Goal: Task Accomplishment & Management: Use online tool/utility

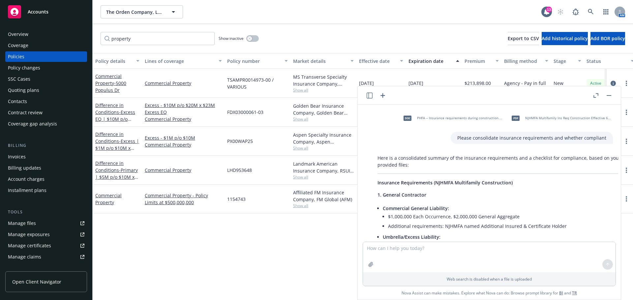
scroll to position [905, 0]
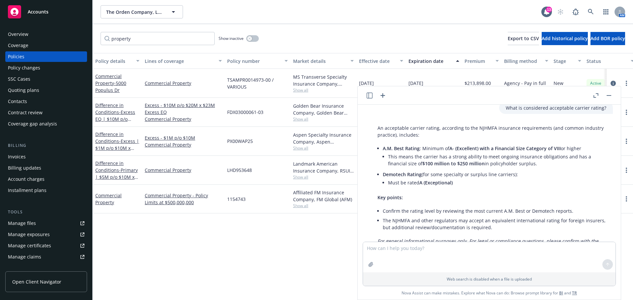
click at [295, 16] on div "The Orden Company, LLC The Orden Company, LLC" at bounding box center [321, 11] width 441 height 13
click at [106, 5] on div "The Orden Company, LLC The Orden Company, LLC 13 AM" at bounding box center [363, 12] width 540 height 24
click at [121, 9] on span "The Orden Company, LLC" at bounding box center [134, 12] width 57 height 7
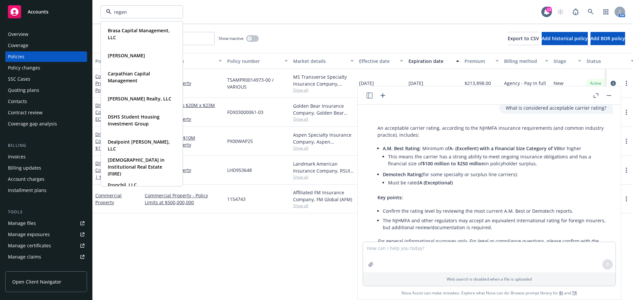
type input "regent"
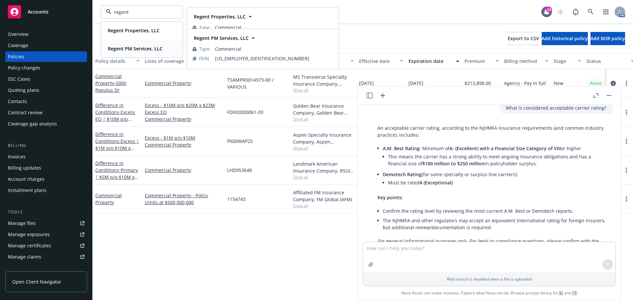
click at [130, 51] on strong "Regent PM Services, LLC" at bounding box center [135, 48] width 55 height 6
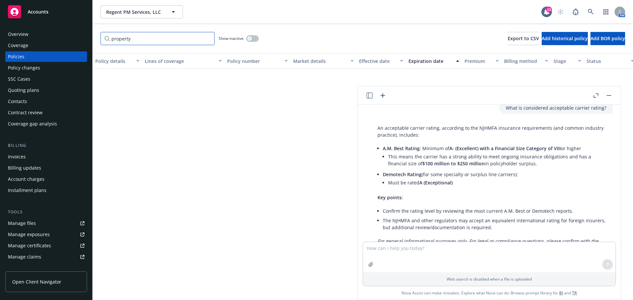
click at [207, 39] on input "property" at bounding box center [158, 38] width 114 height 13
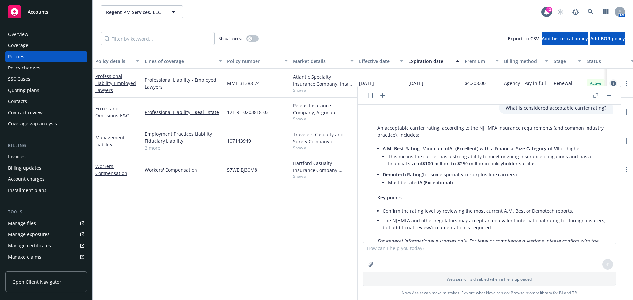
click at [613, 81] on icon "circleInformation" at bounding box center [612, 83] width 5 height 5
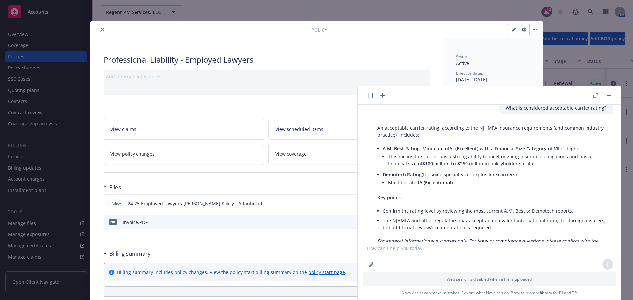
click at [607, 92] on button "button" at bounding box center [609, 96] width 8 height 8
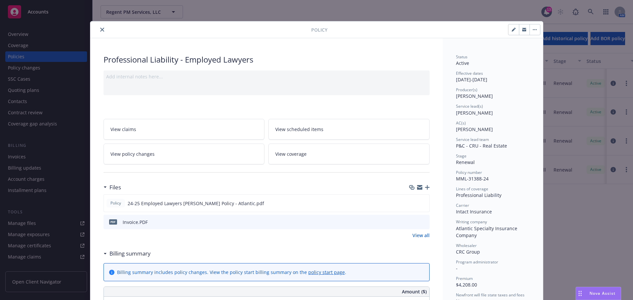
click at [508, 31] on div at bounding box center [524, 29] width 32 height 11
click at [508, 32] on button "button" at bounding box center [513, 29] width 11 height 11
select select "RENEWAL"
select select "12"
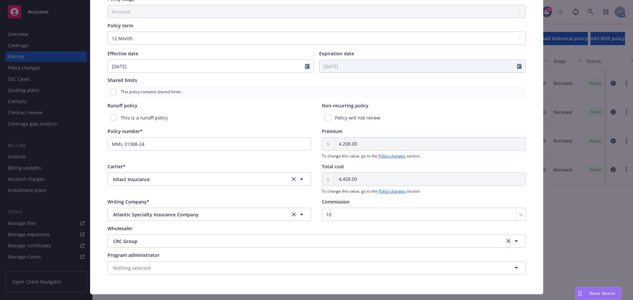
scroll to position [266, 0]
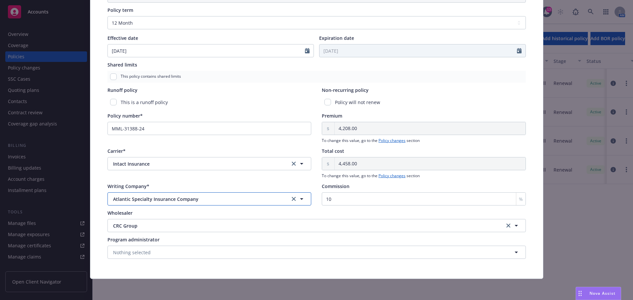
click at [210, 199] on span "Atlantic Specialty Insurance Company" at bounding box center [196, 199] width 166 height 7
type input "berkley"
click at [177, 147] on div "Policy type* Professional Liability Display name Employed Lawyers Producer(s)* …" at bounding box center [317, 26] width 426 height 473
click at [291, 161] on link "clear selection" at bounding box center [294, 164] width 8 height 8
click at [292, 199] on icon "clear selection" at bounding box center [294, 199] width 4 height 4
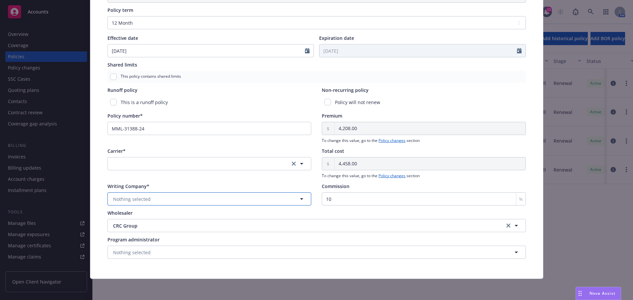
click at [242, 199] on button "Nothing selected" at bounding box center [209, 199] width 204 height 13
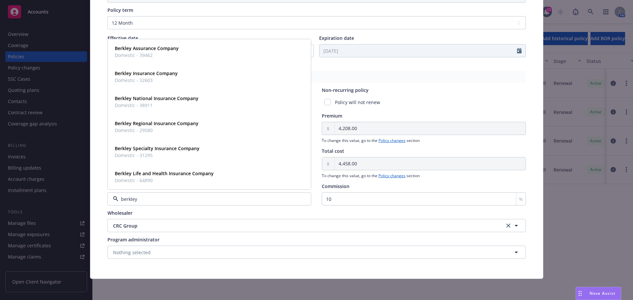
drag, startPoint x: 148, startPoint y: 198, endPoint x: 99, endPoint y: 195, distance: 48.9
click at [99, 195] on div "Policy type* Professional Liability Display name Employed Lawyers Producer(s)* …" at bounding box center [316, 26] width 453 height 505
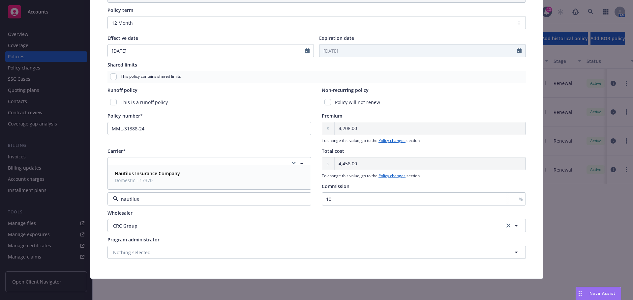
click at [158, 174] on strong "Nautilus Insurance Company" at bounding box center [147, 173] width 65 height 6
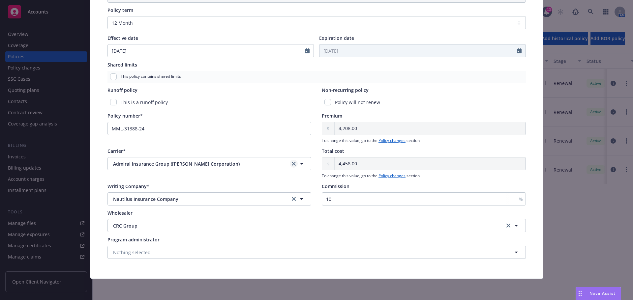
click at [292, 163] on icon "clear selection" at bounding box center [294, 164] width 4 height 4
click at [141, 194] on button "Nothing selected" at bounding box center [209, 199] width 204 height 13
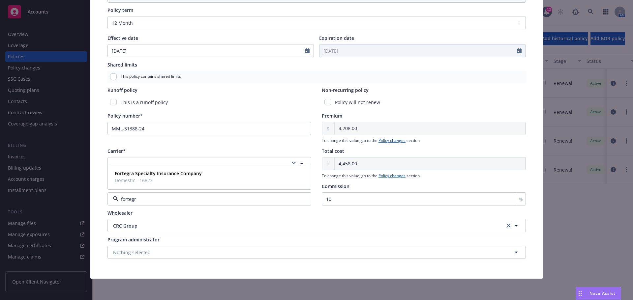
type input "fortegra"
click at [158, 176] on strong "Fortegra Specialty Insurance Company" at bounding box center [158, 173] width 87 height 6
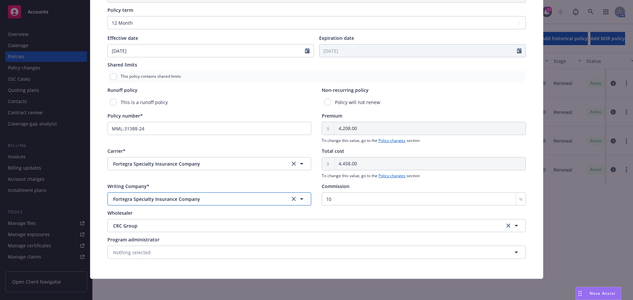
click at [201, 199] on span "Fortegra Specialty Insurance Company" at bounding box center [196, 199] width 166 height 7
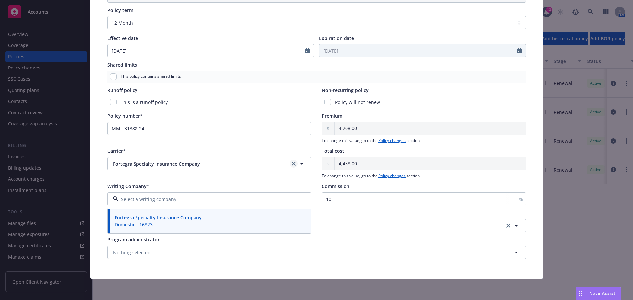
click at [292, 163] on icon "clear selection" at bounding box center [294, 164] width 4 height 4
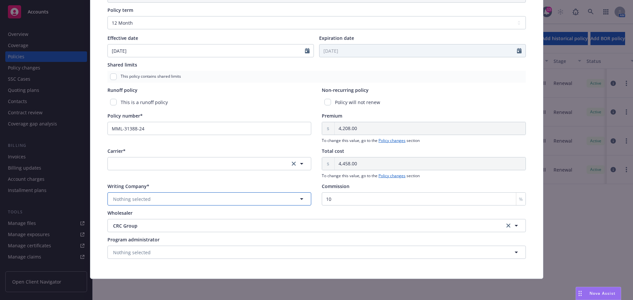
click at [286, 201] on button "Nothing selected" at bounding box center [209, 199] width 204 height 13
type input "coali"
click at [218, 183] on div "Coalition Insurance Company Domestic - 29530" at bounding box center [209, 177] width 195 height 16
click at [292, 162] on icon "clear selection" at bounding box center [294, 164] width 4 height 4
click at [244, 163] on button "button" at bounding box center [209, 163] width 204 height 13
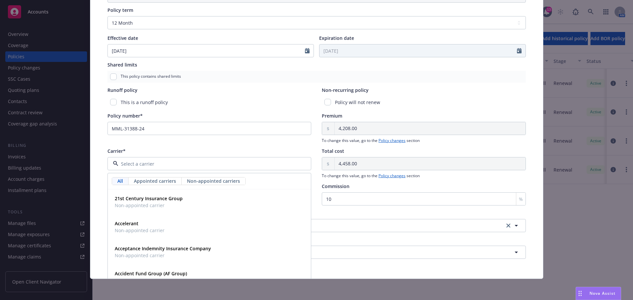
type input "a"
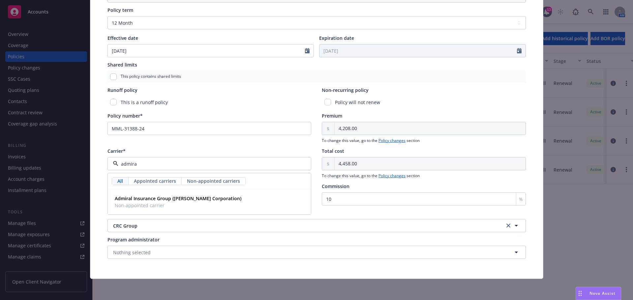
type input "admiral"
click at [223, 204] on span "Non-appointed carrier" at bounding box center [178, 205] width 127 height 7
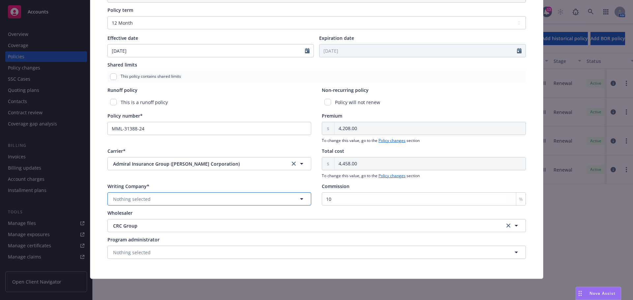
click at [166, 197] on button "Nothing selected" at bounding box center [209, 199] width 204 height 13
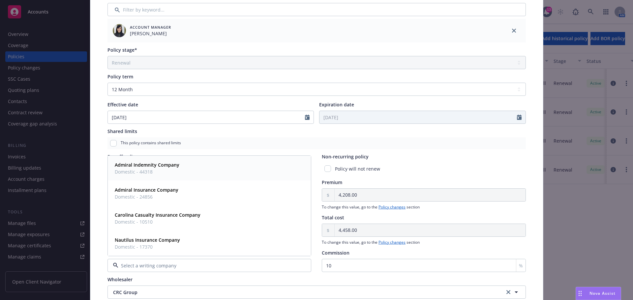
scroll to position [200, 0]
click at [161, 241] on strong "Nautilus Insurance Company" at bounding box center [147, 239] width 65 height 6
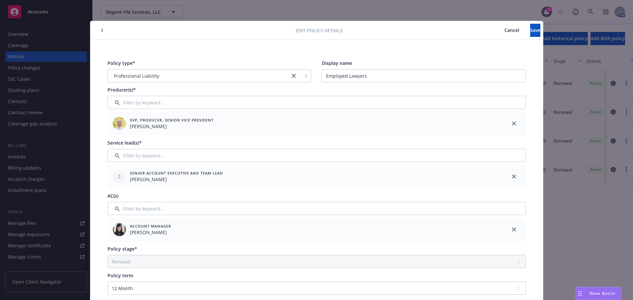
scroll to position [0, 0]
click at [504, 30] on span "Cancel" at bounding box center [511, 30] width 15 height 6
